Goal: Information Seeking & Learning: Learn about a topic

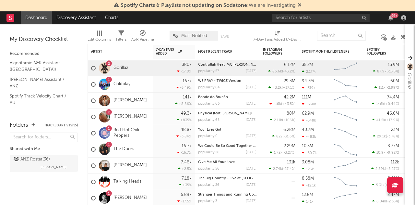
click at [299, 4] on icon at bounding box center [300, 4] width 4 height 5
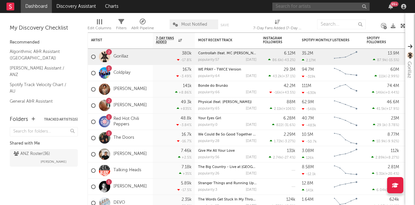
click at [285, 6] on input "text" at bounding box center [321, 7] width 97 height 8
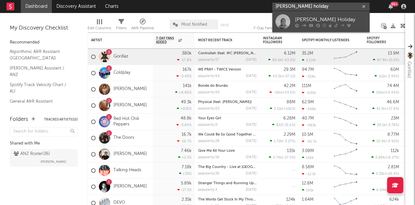
type input "keli holiday"
click at [306, 18] on div "Keli Holiday" at bounding box center [330, 20] width 71 height 8
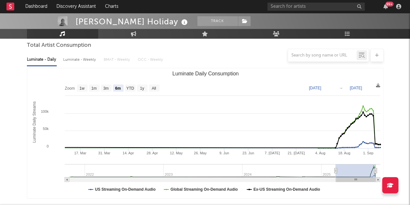
scroll to position [66, 0]
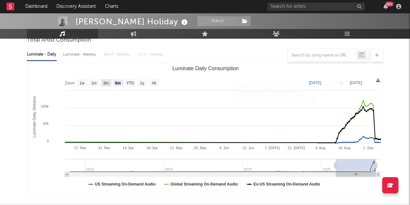
click at [106, 82] on text "3m" at bounding box center [106, 83] width 6 height 5
select select "3m"
type input "2025-06-08"
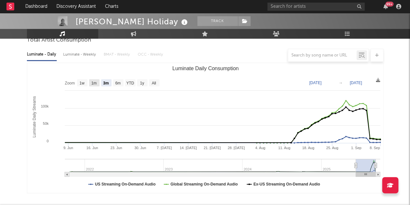
click at [97, 82] on rect "Luminate Daily Consumption" at bounding box center [94, 82] width 10 height 7
select select "1m"
type input "2025-08-08"
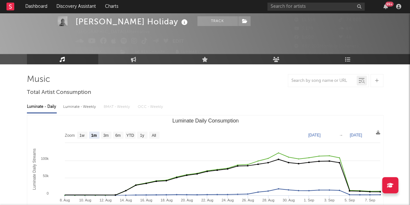
scroll to position [0, 0]
